Goal: Check status

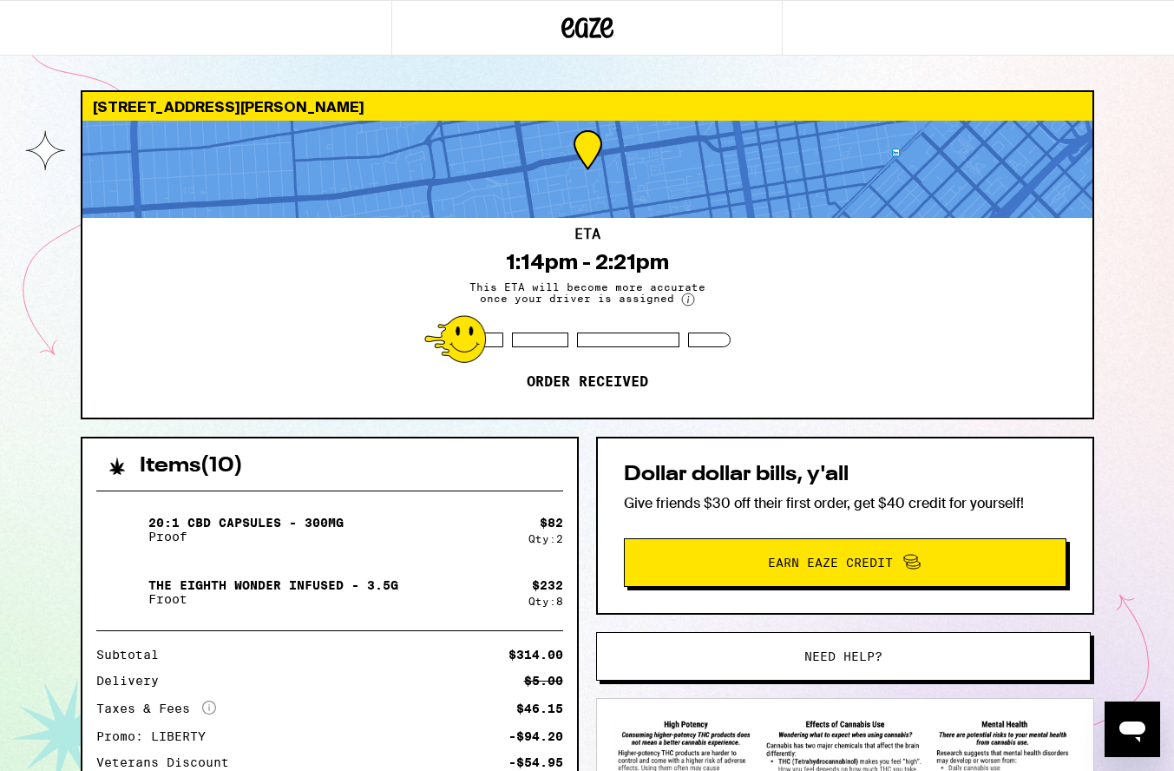
click at [181, 329] on div "ETA 1:14pm - 2:21pm This ETA will become more accurate once your driver is assi…" at bounding box center [587, 318] width 1010 height 200
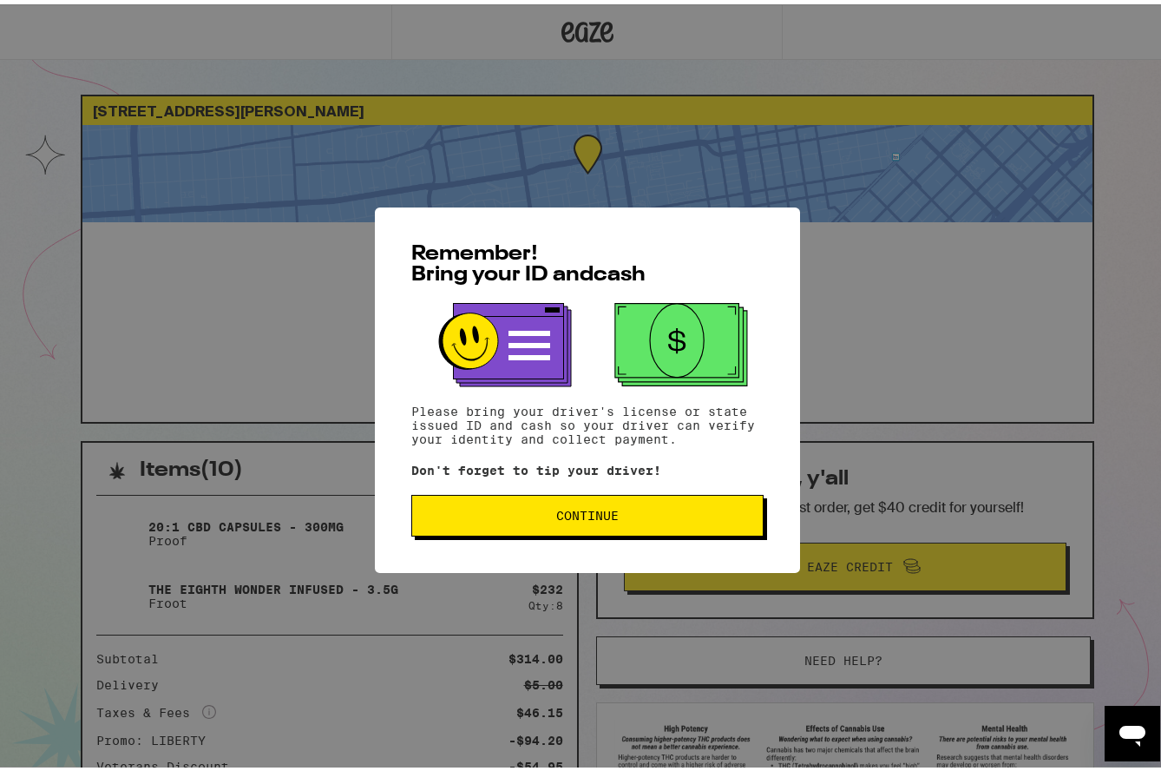
click at [606, 517] on span "Continue" at bounding box center [587, 511] width 62 height 12
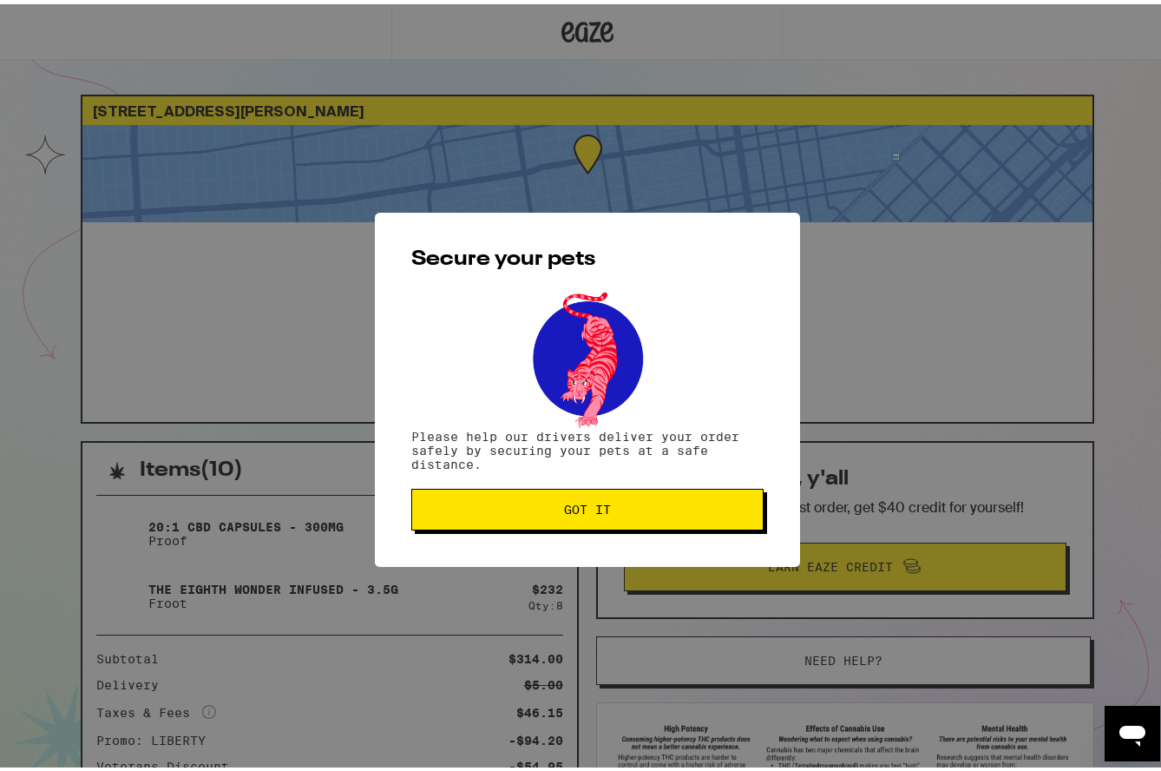
click at [606, 504] on span "Got it" at bounding box center [587, 505] width 323 height 12
